Goal: Find contact information: Find contact information

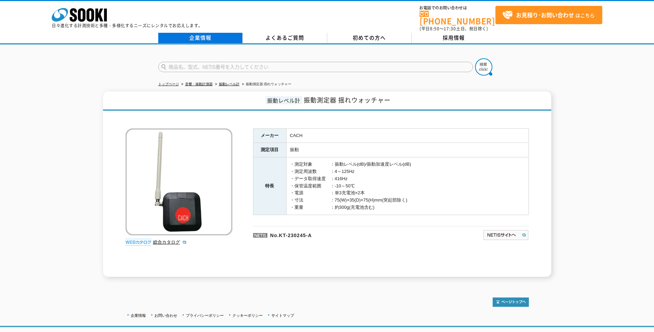
click at [202, 33] on link "企業情報" at bounding box center [200, 38] width 84 height 10
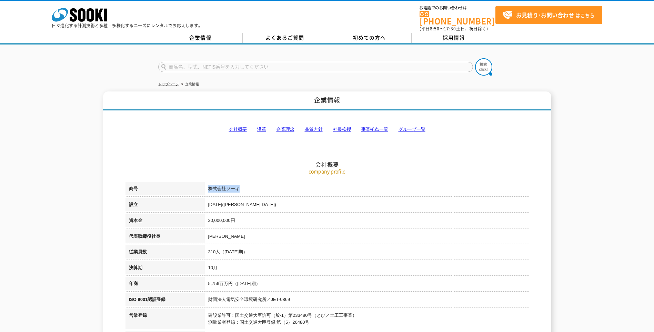
drag, startPoint x: 209, startPoint y: 185, endPoint x: 246, endPoint y: 189, distance: 36.8
click at [246, 189] on td "株式会社ソーキ" at bounding box center [367, 190] width 324 height 16
copy td "株式会社ソーキ"
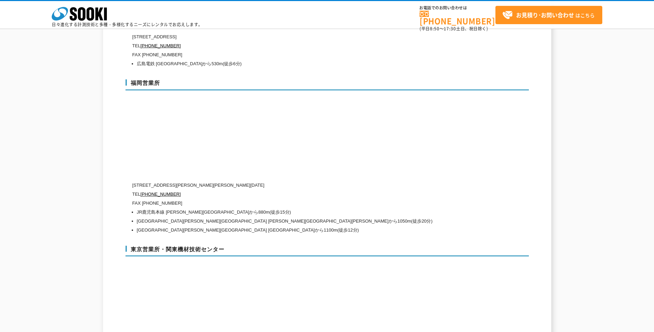
scroll to position [2702, 0]
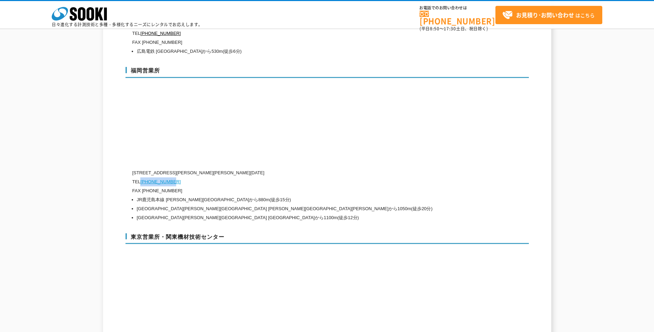
drag, startPoint x: 181, startPoint y: 167, endPoint x: 143, endPoint y: 166, distance: 37.9
click at [143, 177] on p "TEL [PHONE_NUMBER]" at bounding box center [297, 181] width 331 height 9
copy link "[PHONE_NUMBER]"
